Goal: Book appointment/travel/reservation

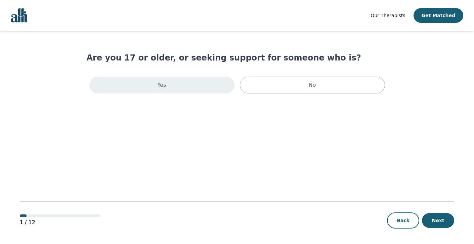
click at [193, 87] on div "Yes" at bounding box center [161, 85] width 145 height 17
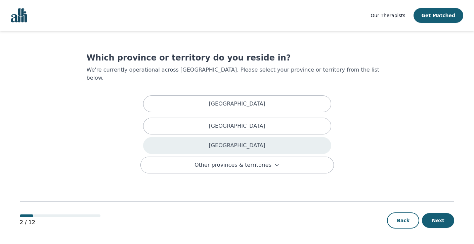
click at [216, 145] on div "[GEOGRAPHIC_DATA]" at bounding box center [237, 145] width 188 height 17
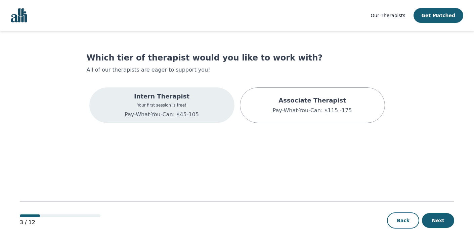
click at [196, 111] on p "Pay-What-You-Can: $45-105" at bounding box center [162, 114] width 74 height 8
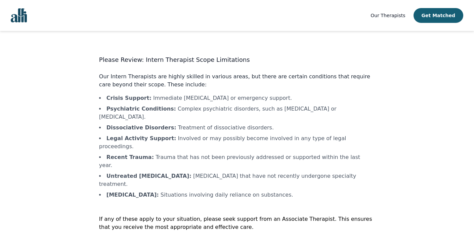
scroll to position [1, 0]
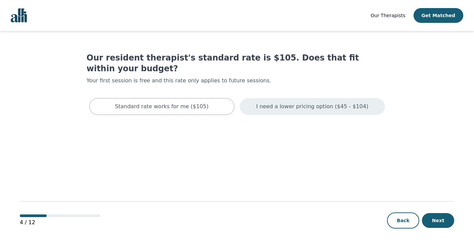
click at [287, 102] on p "I need a lower pricing option ($45 - $104)" at bounding box center [312, 106] width 112 height 8
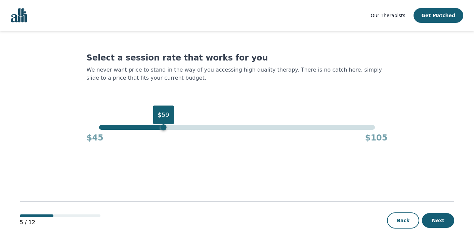
drag, startPoint x: 374, startPoint y: 127, endPoint x: 158, endPoint y: 120, distance: 216.4
click at [160, 124] on div "$59" at bounding box center [163, 127] width 6 height 6
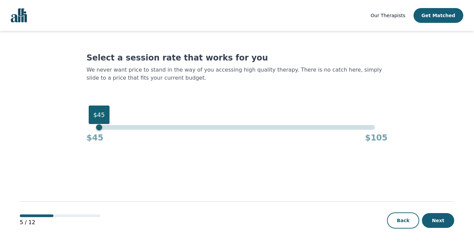
drag, startPoint x: 158, startPoint y: 128, endPoint x: 73, endPoint y: 131, distance: 85.3
click at [73, 131] on main "Select a session rate that works for you We never want price to stand in the wa…" at bounding box center [237, 138] width 434 height 214
click at [430, 215] on button "Next" at bounding box center [438, 220] width 32 height 15
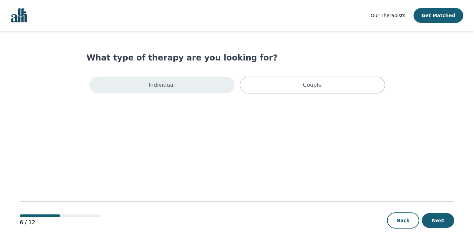
click at [191, 83] on div "Individual" at bounding box center [161, 85] width 145 height 17
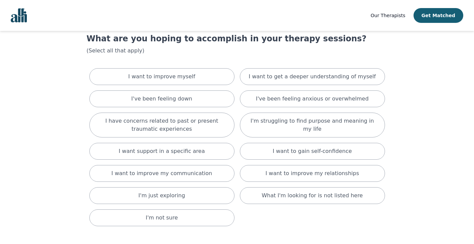
scroll to position [23, 0]
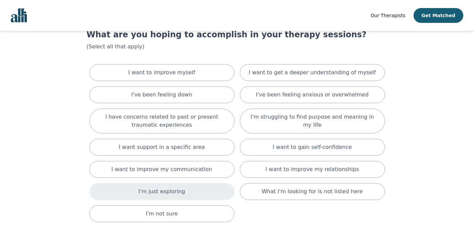
click at [187, 195] on div "I'm just exploring" at bounding box center [161, 191] width 145 height 17
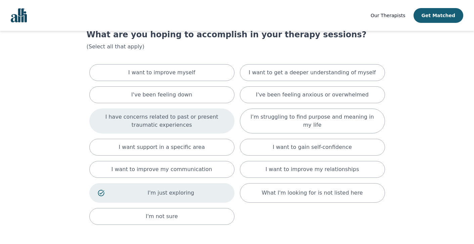
click at [175, 121] on p "I have concerns related to past or present traumatic experiences" at bounding box center [162, 121] width 128 height 16
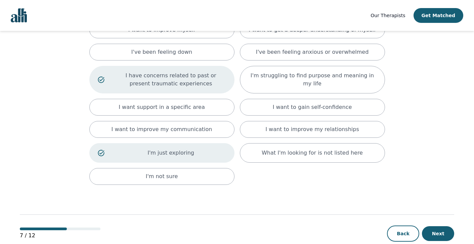
scroll to position [80, 0]
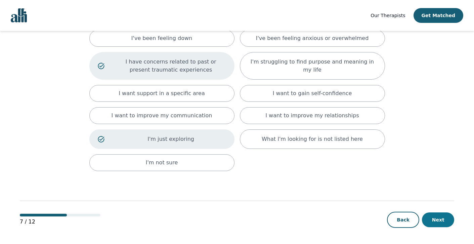
click at [442, 218] on button "Next" at bounding box center [438, 219] width 32 height 15
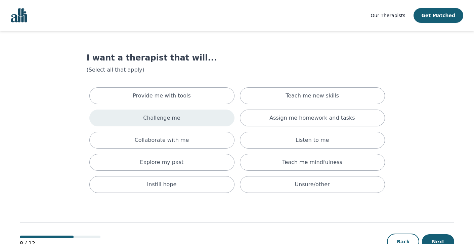
click at [200, 117] on div "Challenge me" at bounding box center [161, 117] width 145 height 17
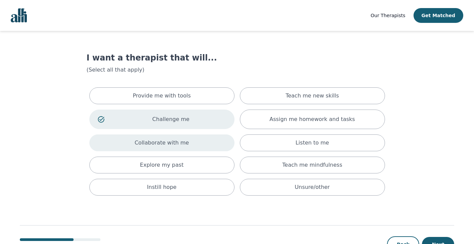
click at [201, 136] on div "Collaborate with me" at bounding box center [161, 142] width 145 height 17
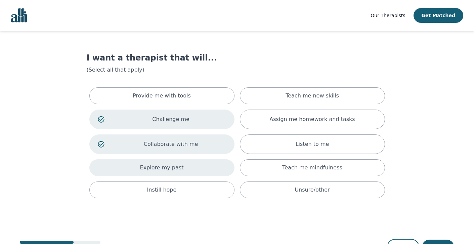
click at [200, 169] on div "Explore my past" at bounding box center [161, 167] width 145 height 17
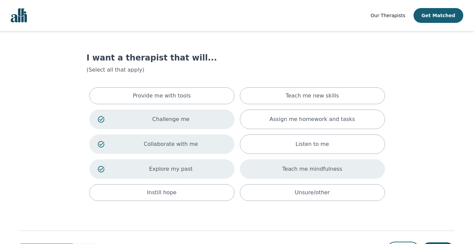
click at [303, 172] on p "Teach me mindfulness" at bounding box center [312, 169] width 60 height 8
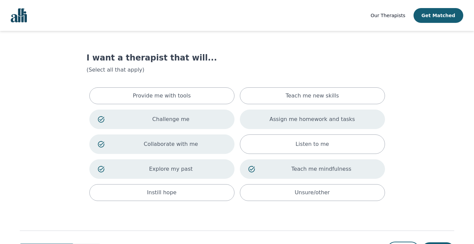
scroll to position [30, 0]
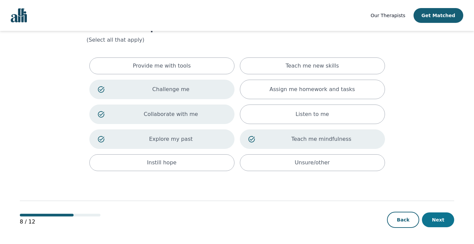
click at [441, 221] on button "Next" at bounding box center [438, 219] width 32 height 15
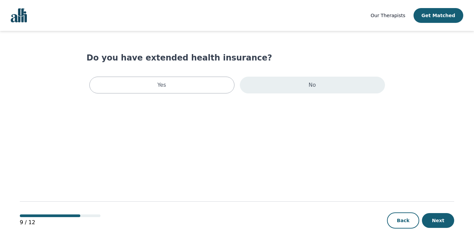
click at [301, 92] on div "No" at bounding box center [312, 85] width 145 height 17
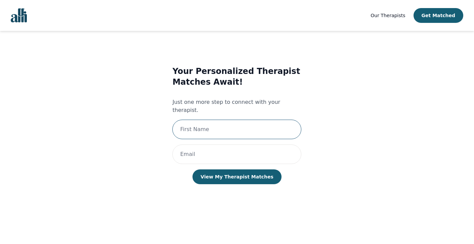
click at [220, 120] on input "text" at bounding box center [236, 129] width 129 height 19
type input "Shanzé"
click at [214, 144] on input "email" at bounding box center [236, 153] width 129 height 19
type input "[EMAIL_ADDRESS][DOMAIN_NAME]"
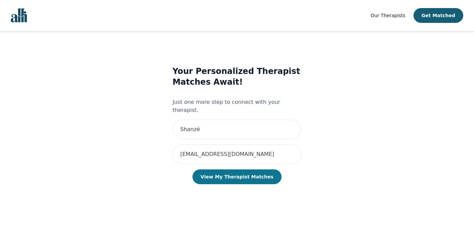
click at [232, 174] on button "View My Therapist Matches" at bounding box center [236, 176] width 89 height 15
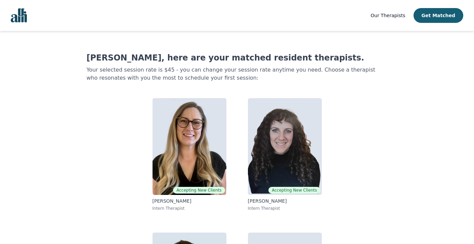
scroll to position [107, 0]
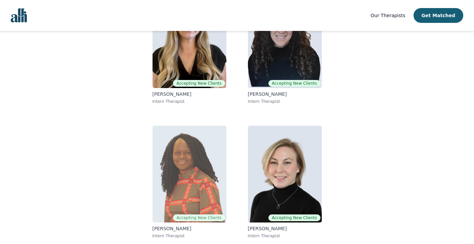
click at [194, 174] on img at bounding box center [189, 174] width 74 height 97
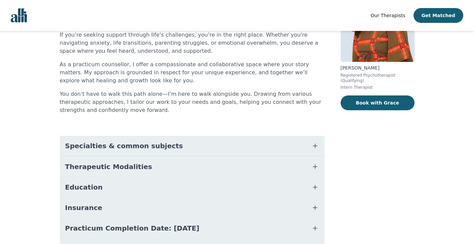
scroll to position [61, 0]
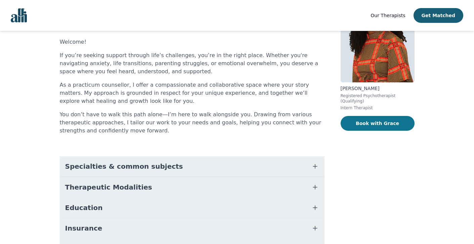
click at [356, 126] on button "Book with Grace" at bounding box center [377, 123] width 74 height 15
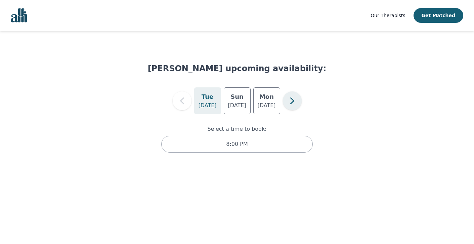
click at [283, 100] on button "button" at bounding box center [292, 100] width 19 height 19
click at [185, 105] on icon "button" at bounding box center [181, 100] width 13 height 13
click at [285, 104] on button "button" at bounding box center [292, 100] width 19 height 19
click at [235, 112] on div "[DATE]" at bounding box center [237, 100] width 27 height 27
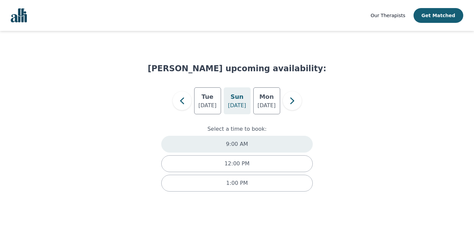
click at [272, 146] on div "9:00 AM" at bounding box center [237, 144] width 152 height 17
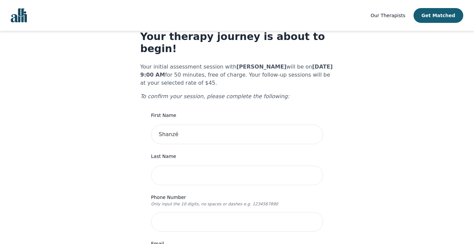
scroll to position [22, 0]
click at [205, 124] on input "Shanzé" at bounding box center [237, 133] width 172 height 19
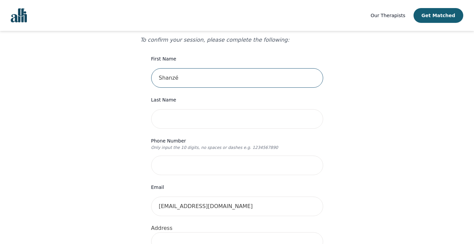
scroll to position [80, 0]
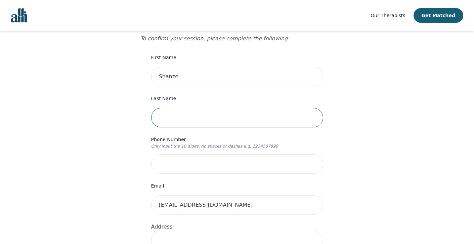
click at [207, 108] on input "text" at bounding box center [237, 117] width 172 height 19
type input "Raza"
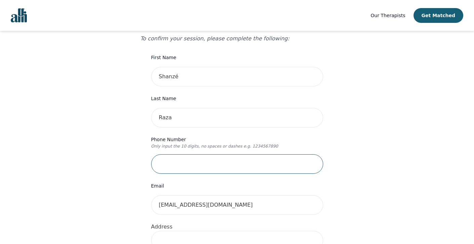
type input "4168757319"
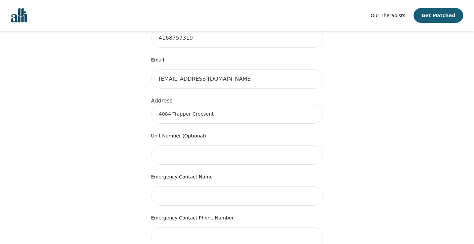
scroll to position [210, 0]
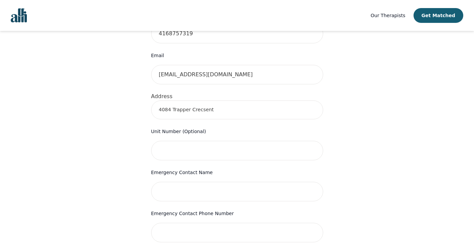
click at [166, 100] on input "4084 Trapper Crecsent" at bounding box center [237, 109] width 172 height 19
type input "[STREET_ADDRESS]"
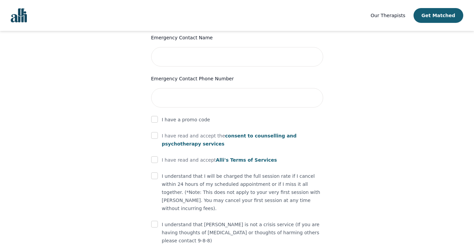
scroll to position [361, 0]
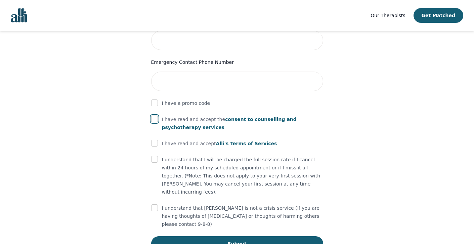
click at [153, 116] on input "checkbox" at bounding box center [154, 119] width 7 height 7
checkbox input "true"
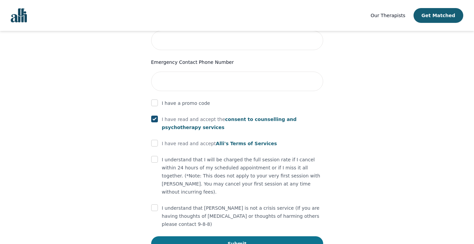
click at [210, 236] on button "Submit" at bounding box center [237, 243] width 172 height 15
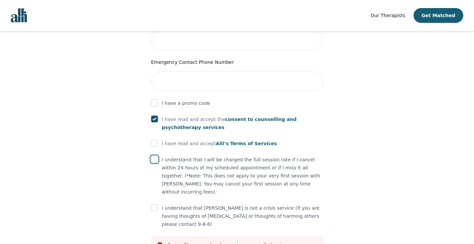
click at [153, 156] on input "checkbox" at bounding box center [154, 159] width 7 height 7
checkbox input "true"
click at [157, 140] on input "checkbox" at bounding box center [154, 143] width 7 height 7
checkbox input "true"
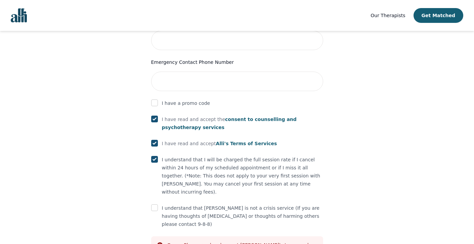
click at [153, 204] on input "checkbox" at bounding box center [154, 207] width 7 height 7
checkbox input "true"
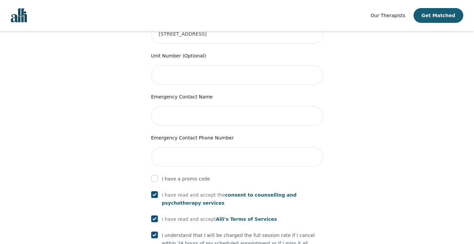
scroll to position [280, 0]
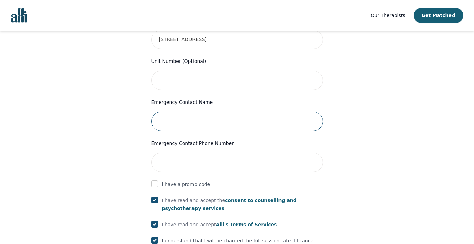
click at [178, 111] on input "text" at bounding box center [237, 120] width 172 height 19
type input "[PERSON_NAME]"
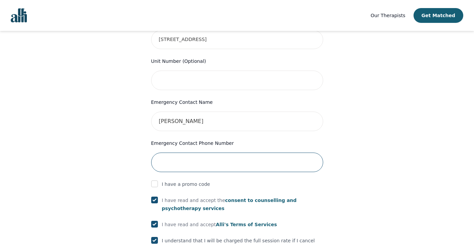
type input "0505163216"
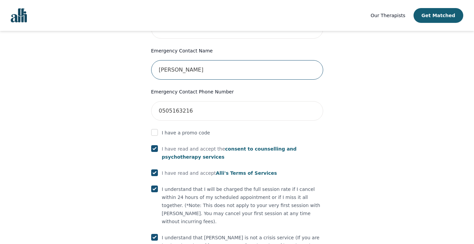
scroll to position [386, 0]
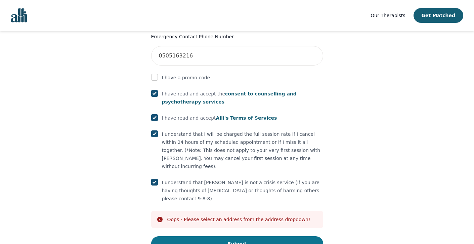
click at [213, 236] on button "Submit" at bounding box center [237, 243] width 172 height 15
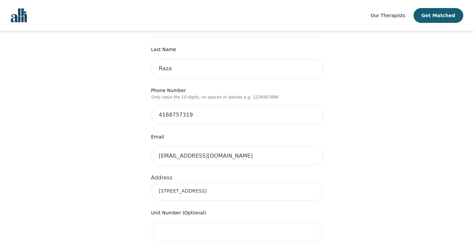
scroll to position [129, 0]
click at [207, 181] on input "[STREET_ADDRESS]" at bounding box center [237, 190] width 172 height 19
type input "[STREET_ADDRESS]"
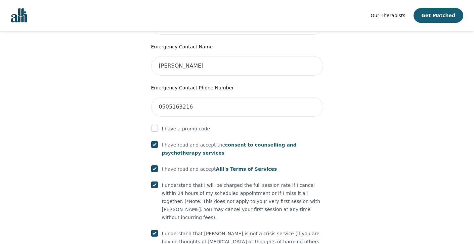
scroll to position [386, 0]
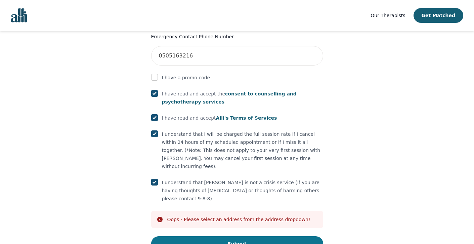
click at [193, 236] on button "Submit" at bounding box center [237, 243] width 172 height 15
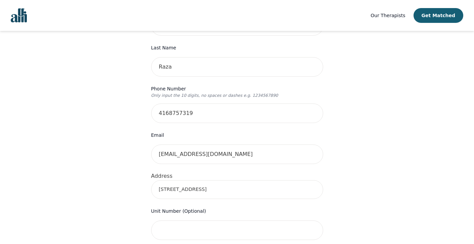
scroll to position [117, 0]
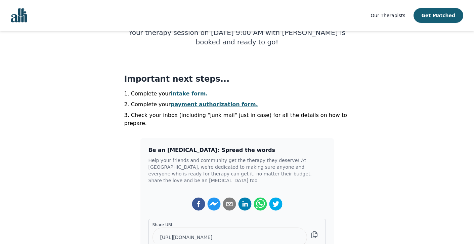
scroll to position [125, 0]
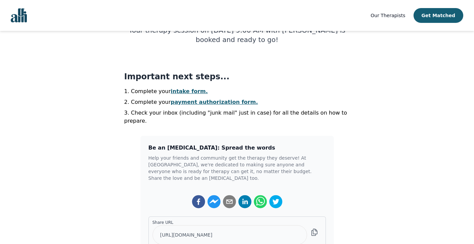
click at [188, 89] on link "intake form." at bounding box center [189, 91] width 37 height 6
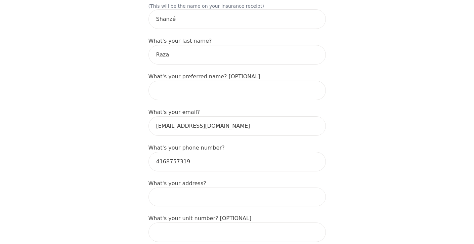
scroll to position [129, 0]
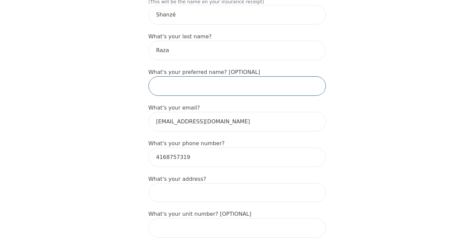
click at [187, 77] on input "text" at bounding box center [236, 85] width 177 height 19
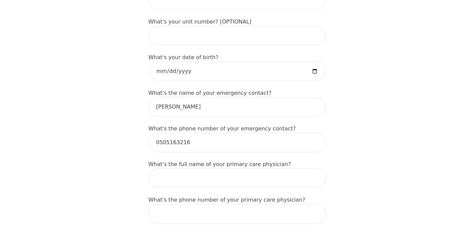
scroll to position [322, 0]
click at [228, 60] on input "date" at bounding box center [236, 69] width 177 height 19
click at [311, 60] on input "date" at bounding box center [236, 69] width 177 height 19
type input "[DATE]"
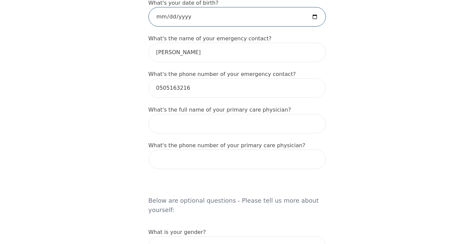
scroll to position [388, 0]
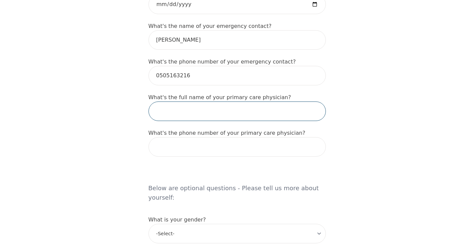
click at [245, 101] on input "text" at bounding box center [236, 110] width 177 height 19
type input "[PERSON_NAME]"
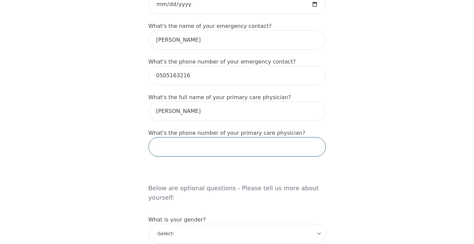
type input "9054874"
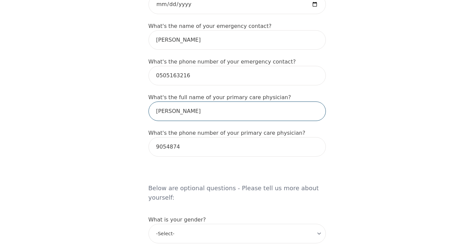
type input "[PERSON_NAME]"
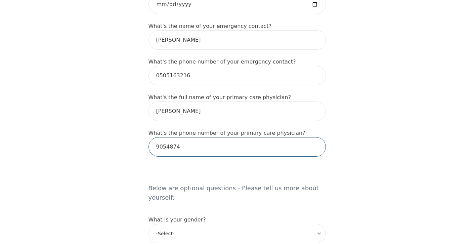
click at [180, 137] on input "9054874" at bounding box center [236, 146] width 177 height 19
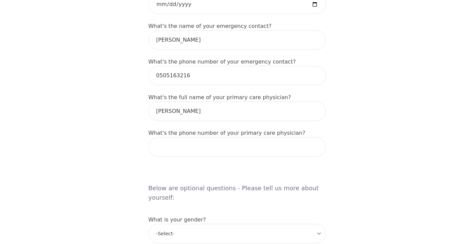
click at [127, 177] on div "Intake Assessment for [PERSON_NAME] Part 1 of 2: Tell Us About Yourself Please …" at bounding box center [237, 145] width 474 height 1013
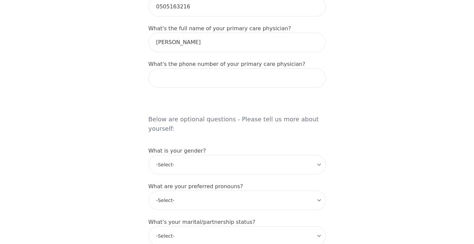
scroll to position [474, 0]
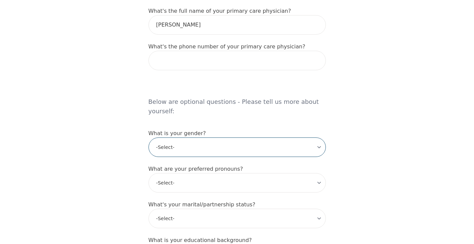
click at [183, 137] on select "-Select- [DEMOGRAPHIC_DATA] [DEMOGRAPHIC_DATA] [DEMOGRAPHIC_DATA] [DEMOGRAPHIC_…" at bounding box center [236, 146] width 177 height 19
select select "[DEMOGRAPHIC_DATA]"
click at [148, 137] on select "-Select- [DEMOGRAPHIC_DATA] [DEMOGRAPHIC_DATA] [DEMOGRAPHIC_DATA] [DEMOGRAPHIC_…" at bounding box center [236, 146] width 177 height 19
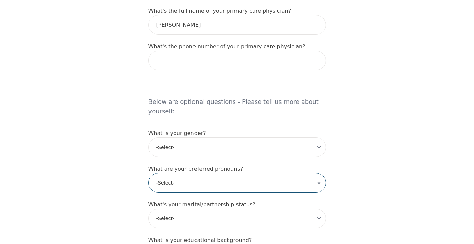
click at [174, 173] on select "-Select- he/him she/her they/them ze/zir xe/xem ey/em ve/ver tey/ter e/e per/pe…" at bounding box center [236, 182] width 177 height 19
select select "she/her"
click at [148, 173] on select "-Select- he/him she/her they/them ze/zir xe/xem ey/em ve/ver tey/ter e/e per/pe…" at bounding box center [236, 182] width 177 height 19
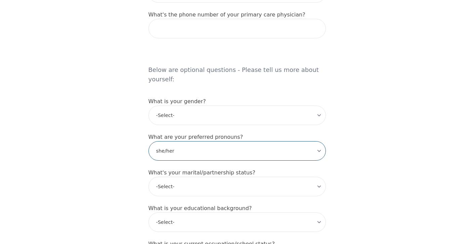
scroll to position [530, 0]
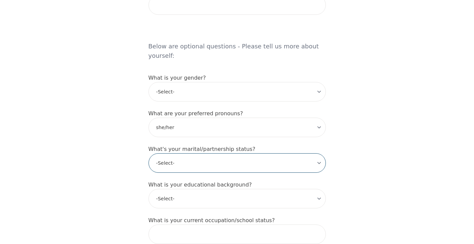
click at [178, 153] on select "-Select- Single Partnered Married Common Law Widowed Separated Divorced" at bounding box center [236, 162] width 177 height 19
select select "Single"
click at [148, 153] on select "-Select- Single Partnered Married Common Law Widowed Separated Divorced" at bounding box center [236, 162] width 177 height 19
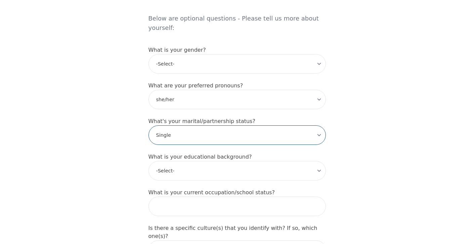
scroll to position [560, 0]
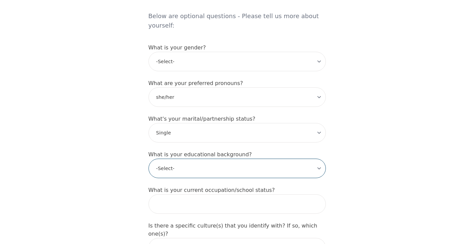
click at [218, 158] on select "-Select- Less than high school High school Associate degree Bachelor degree Mas…" at bounding box center [236, 167] width 177 height 19
select select "Associate degree"
click at [148, 158] on select "-Select- Less than high school High school Associate degree Bachelor degree Mas…" at bounding box center [236, 167] width 177 height 19
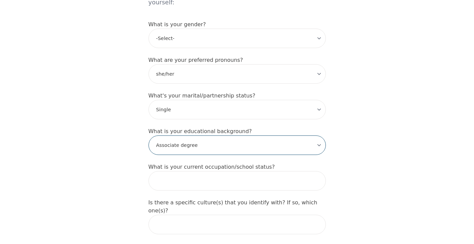
scroll to position [593, 0]
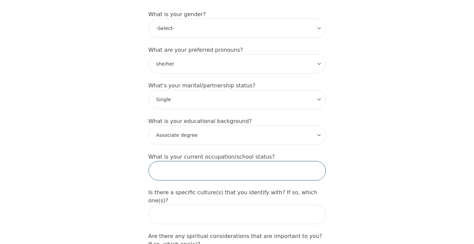
click at [190, 161] on input "text" at bounding box center [236, 170] width 177 height 19
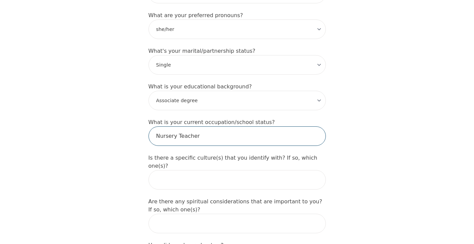
scroll to position [636, 0]
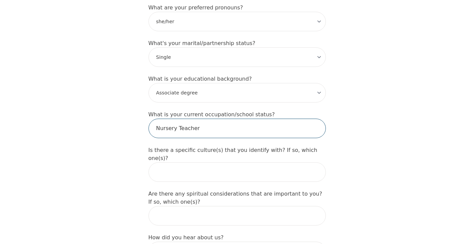
type input "Nursery Teacher"
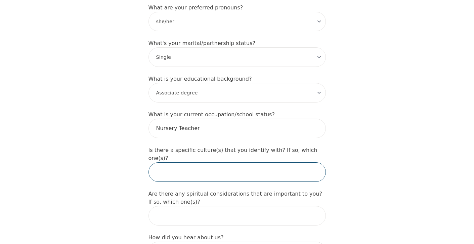
click at [207, 162] on input "text" at bounding box center [236, 171] width 177 height 19
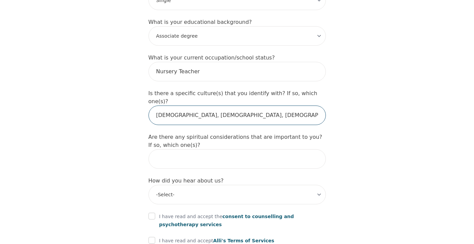
scroll to position [694, 0]
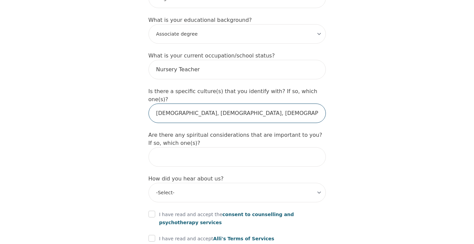
type input "[DEMOGRAPHIC_DATA], [DEMOGRAPHIC_DATA], [DEMOGRAPHIC_DATA]"
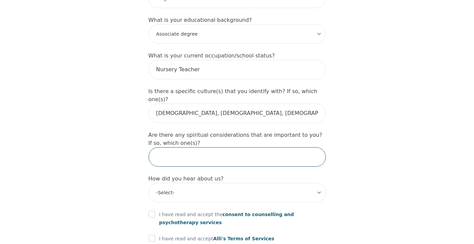
click at [179, 147] on input "text" at bounding box center [236, 156] width 177 height 19
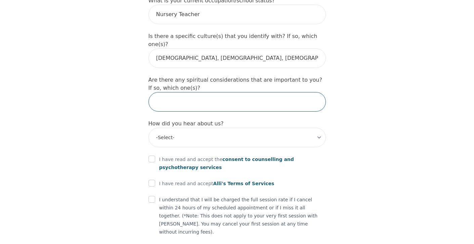
scroll to position [750, 0]
type input "[DEMOGRAPHIC_DATA]"
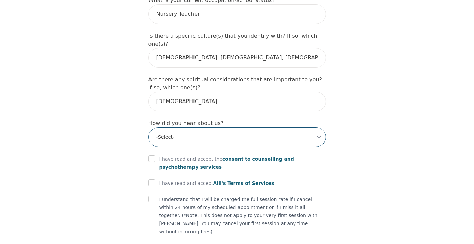
click at [185, 127] on select "-Select- Physician/Specialist Friend Facebook Instagram Google Search Google Ad…" at bounding box center [236, 136] width 177 height 19
select select "Instagram"
click at [148, 127] on select "-Select- Physician/Specialist Friend Facebook Instagram Google Search Google Ad…" at bounding box center [236, 136] width 177 height 19
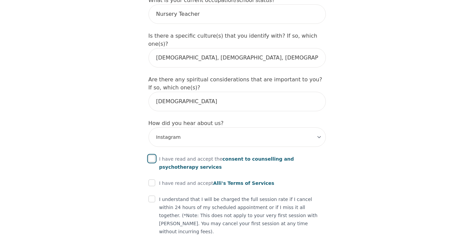
click at [152, 155] on input "checkbox" at bounding box center [151, 158] width 7 height 7
checkbox input "true"
click at [149, 179] on input "checkbox" at bounding box center [151, 182] width 7 height 7
checkbox input "true"
click at [150, 195] on input "checkbox" at bounding box center [151, 198] width 7 height 7
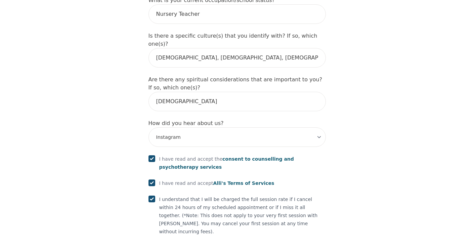
checkbox input "true"
click at [151, 243] on input "checkbox" at bounding box center [151, 247] width 7 height 7
checkbox input "true"
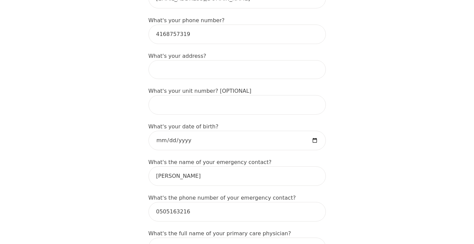
scroll to position [249, 0]
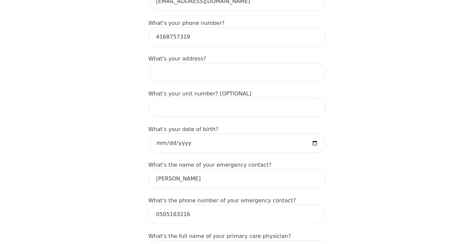
click at [197, 63] on input at bounding box center [236, 72] width 177 height 19
type input "[STREET_ADDRESS]"
type input "Shanze"
click at [204, 63] on input "[STREET_ADDRESS]" at bounding box center [236, 72] width 177 height 19
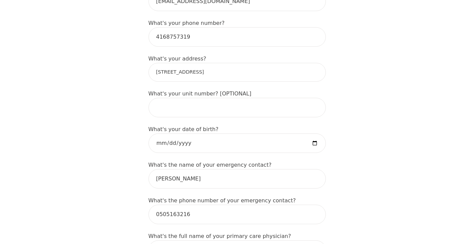
type input "[STREET_ADDRESS]"
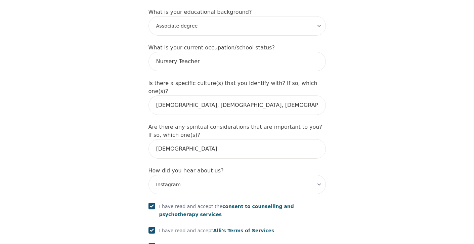
scroll to position [803, 0]
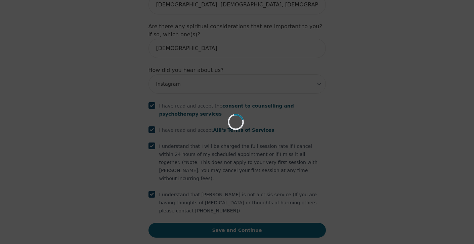
scroll to position [777, 0]
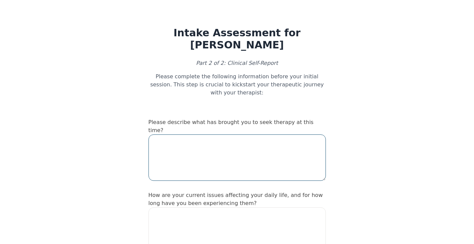
click at [201, 134] on textarea at bounding box center [236, 157] width 177 height 46
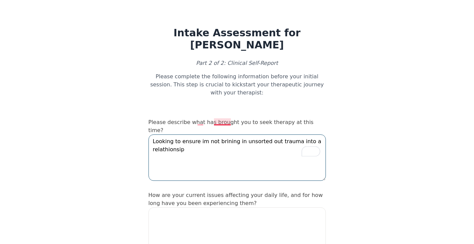
click at [220, 134] on textarea "Looking to ensure im not brining in unsorted out trauma into a relathionsip" at bounding box center [236, 157] width 177 height 46
click at [311, 134] on textarea "Looking to ensure im not bringing in unsorted out trauma into a relathionsip" at bounding box center [236, 157] width 177 height 46
click at [311, 134] on textarea "Looking to ensure im not bringing in unsorted out trauma into a romanticrelathi…" at bounding box center [236, 157] width 177 height 46
click at [183, 134] on textarea "Looking to ensure im not bringing in unsorted out trauma into a romanticrelathi…" at bounding box center [236, 157] width 177 height 46
click at [200, 134] on textarea "Looking to ensure im not bringing in unsorted out trauma into a romantic relati…" at bounding box center [236, 157] width 177 height 46
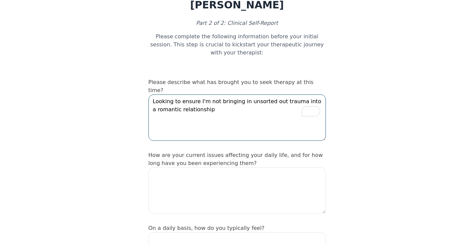
scroll to position [43, 0]
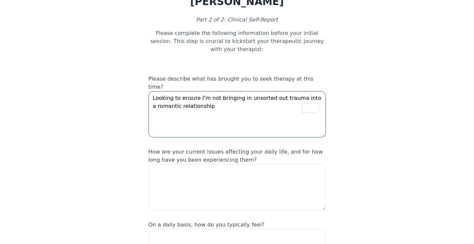
type textarea "Looking to ensure I'm not bringing in unsorted out trauma into a romantic relat…"
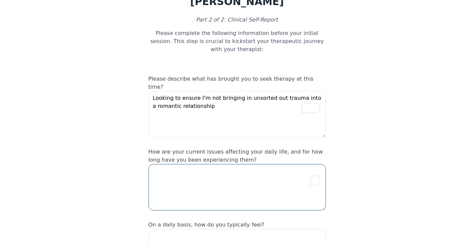
click at [209, 164] on textarea "To enrich screen reader interactions, please activate Accessibility in Grammarl…" at bounding box center [236, 187] width 177 height 46
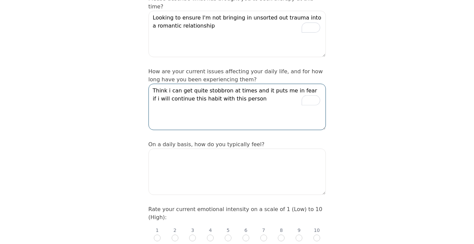
scroll to position [132, 0]
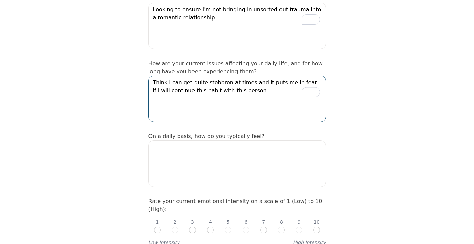
type textarea "Think i can get quite stobbron at times and it puts me in fear if i will contin…"
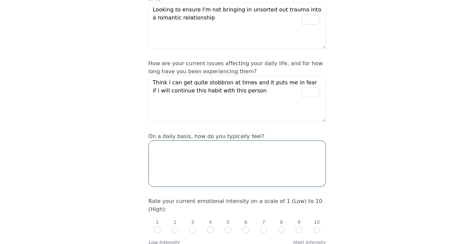
click at [189, 140] on textarea at bounding box center [236, 163] width 177 height 46
type textarea "I feel very mindful and gracious as of late"
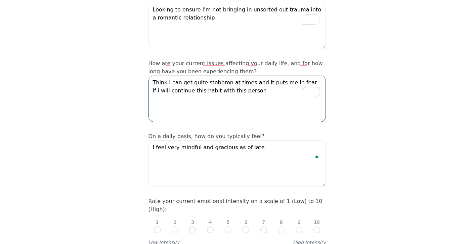
click at [207, 76] on textarea "Think i can get quite stobbron at times and it puts me in fear if i will contin…" at bounding box center [236, 99] width 177 height 46
click at [211, 76] on textarea "Think i can get quite stobbron at times and it puts me in fear if i will contin…" at bounding box center [236, 99] width 177 height 46
click at [215, 76] on textarea "Think i can get quite stobbron at times and it puts me in fear if i will contin…" at bounding box center [236, 99] width 177 height 46
click at [252, 76] on textarea "Think i can get quite stubborn at times and it puts me in fear if i will contin…" at bounding box center [236, 99] width 177 height 46
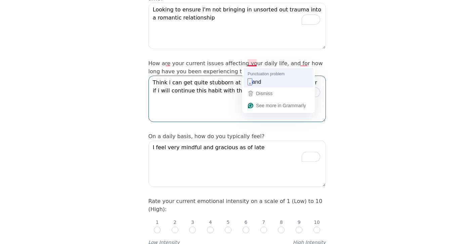
type textarea "Think i can get quite stubborn at times, and it puts me in fear if i will conti…"
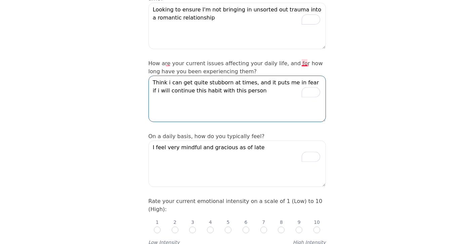
click at [304, 76] on textarea "Think i can get quite stubborn at times, and it puts me in fear if i will conti…" at bounding box center [236, 99] width 177 height 46
click at [308, 76] on textarea "Think i can get quite stubborn at times, and it puts me in fear if i will conti…" at bounding box center [236, 99] width 177 height 46
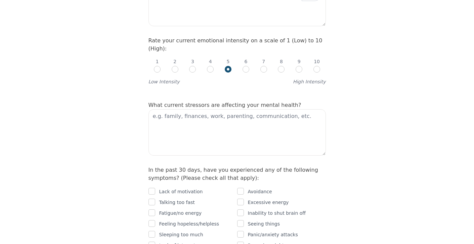
scroll to position [295, 0]
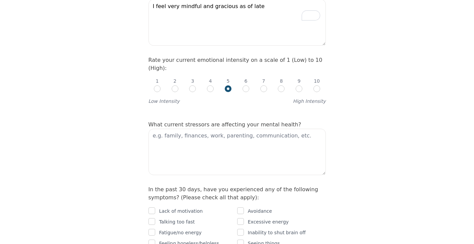
scroll to position [268, 0]
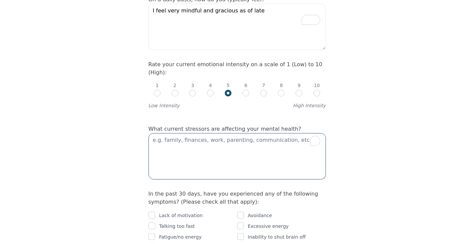
click at [294, 133] on textarea "To enrich screen reader interactions, please activate Accessibility in Grammarl…" at bounding box center [236, 156] width 177 height 46
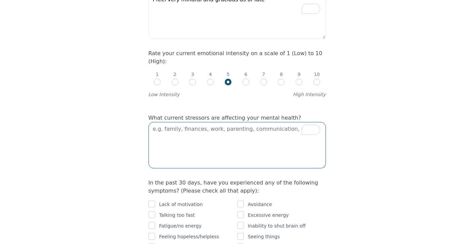
scroll to position [297, 0]
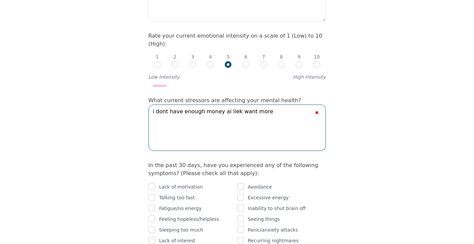
type textarea "i dont have enough money ai liek want more"
click at [237, 104] on textarea "i dont have enough money ai liek want more" at bounding box center [236, 127] width 177 height 46
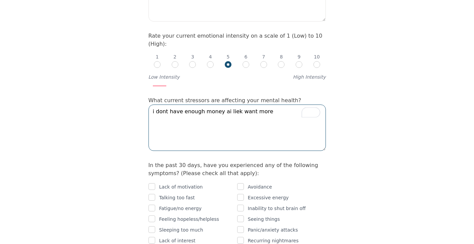
click at [237, 104] on textarea "i dont have enough money ai liek want more" at bounding box center [236, 127] width 177 height 46
type textarea "S"
click at [199, 104] on textarea "Money and cancled planstend to off set me" at bounding box center [236, 127] width 177 height 46
click at [213, 104] on textarea "Money and canceled planstend to off set me" at bounding box center [236, 127] width 177 height 46
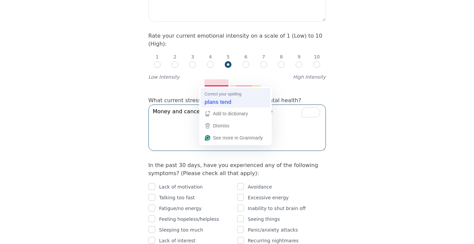
type textarea "Money and canceled plans tend to off set me"
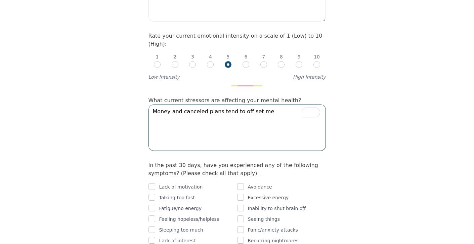
click at [245, 104] on textarea "Money and canceled plans tend to off set me" at bounding box center [236, 127] width 177 height 46
click at [241, 104] on textarea "Money and canceled plans tend to off set me" at bounding box center [236, 127] width 177 height 46
click at [242, 104] on textarea "Money and canceled plans tend to off set me" at bounding box center [236, 127] width 177 height 46
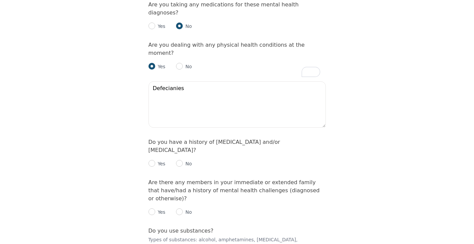
scroll to position [905, 0]
type textarea "Defecianies"
click at [179, 159] on input "radio" at bounding box center [179, 162] width 7 height 7
radio input "true"
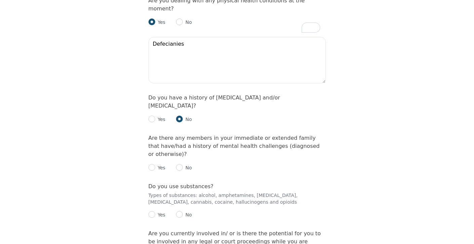
scroll to position [948, 0]
click at [179, 164] on input "radio" at bounding box center [179, 167] width 7 height 7
radio input "true"
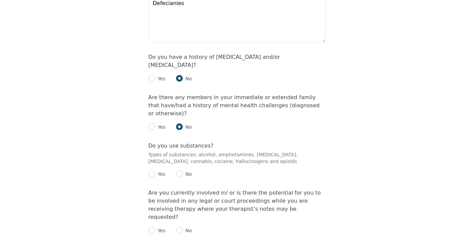
scroll to position [991, 0]
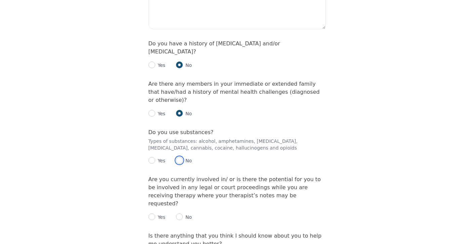
click at [180, 157] on input "radio" at bounding box center [179, 160] width 7 height 7
radio input "true"
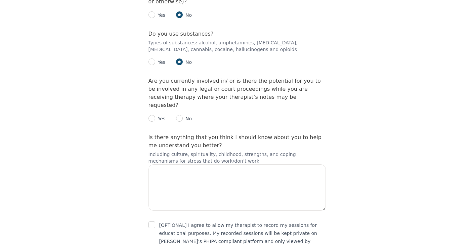
scroll to position [1104, 0]
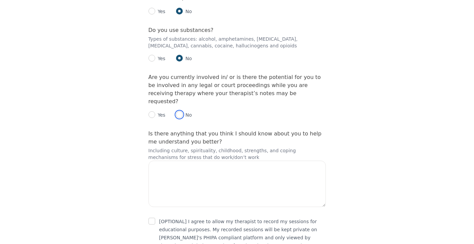
click at [178, 111] on input "radio" at bounding box center [179, 114] width 7 height 7
radio input "true"
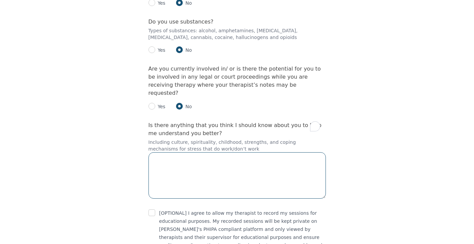
click at [187, 152] on textarea "To enrich screen reader interactions, please activate Accessibility in Grammarl…" at bounding box center [236, 175] width 177 height 46
type textarea "I really value my religeon and the role it plays in my life"
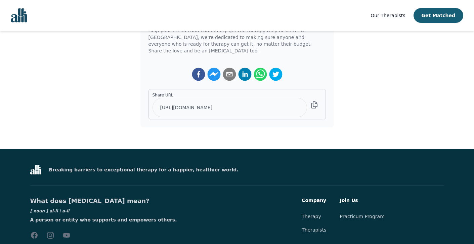
scroll to position [200, 0]
